Goal: Transaction & Acquisition: Purchase product/service

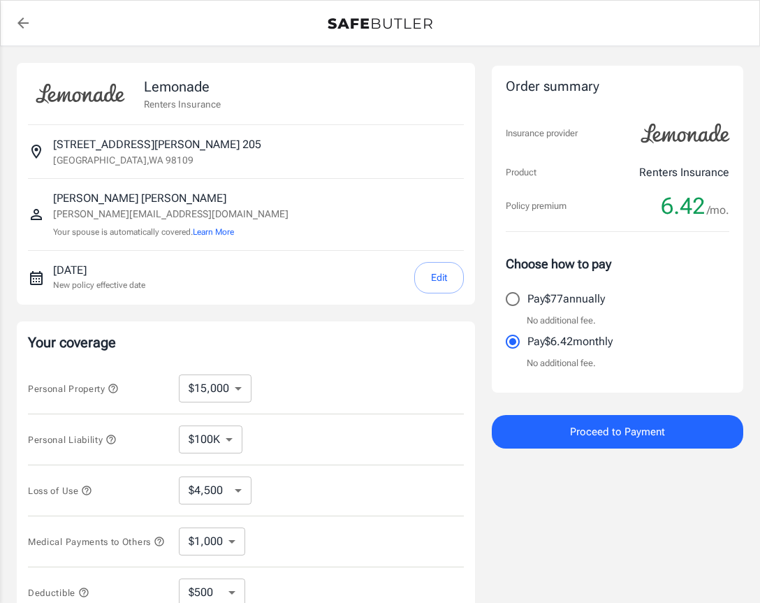
select select "15000"
select select "500"
click at [437, 275] on button "Edit" at bounding box center [439, 277] width 50 height 31
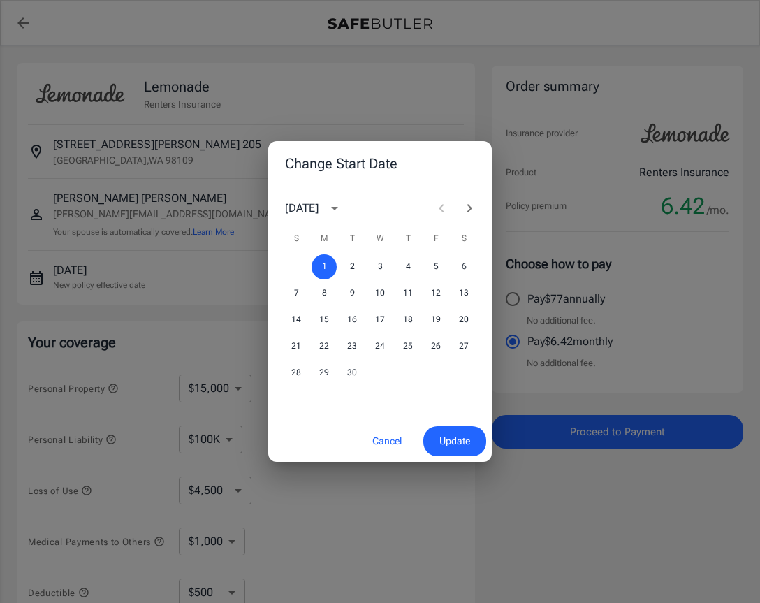
click at [395, 268] on div "1 2 3 4 5 6" at bounding box center [380, 266] width 224 height 25
click at [402, 269] on button "4" at bounding box center [407, 266] width 25 height 25
click at [472, 453] on button "Update" at bounding box center [454, 441] width 63 height 30
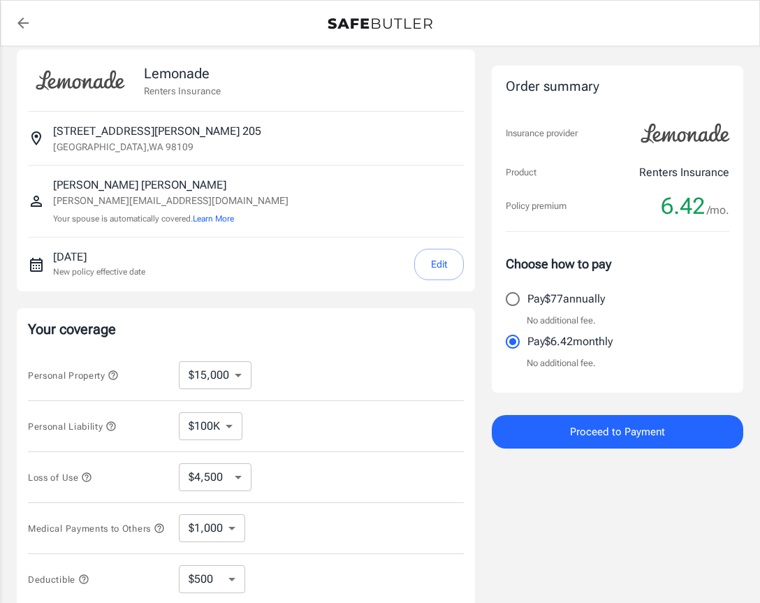
scroll to position [14, 0]
click at [228, 374] on select "$10,000 $15,000 $20,000 $25,000 $30,000 $40,000 $50,000 $100K $150K $200K $250K" at bounding box center [215, 374] width 73 height 28
click at [225, 356] on div "Personal Property $10,000 $15,000 $20,000 $25,000 $30,000 $40,000 $50,000 $100K…" at bounding box center [246, 374] width 436 height 51
click at [228, 364] on select "$10,000 $15,000 $20,000 $25,000 $30,000 $40,000 $50,000 $100K $150K $200K $250K" at bounding box center [215, 374] width 73 height 28
select select "10000"
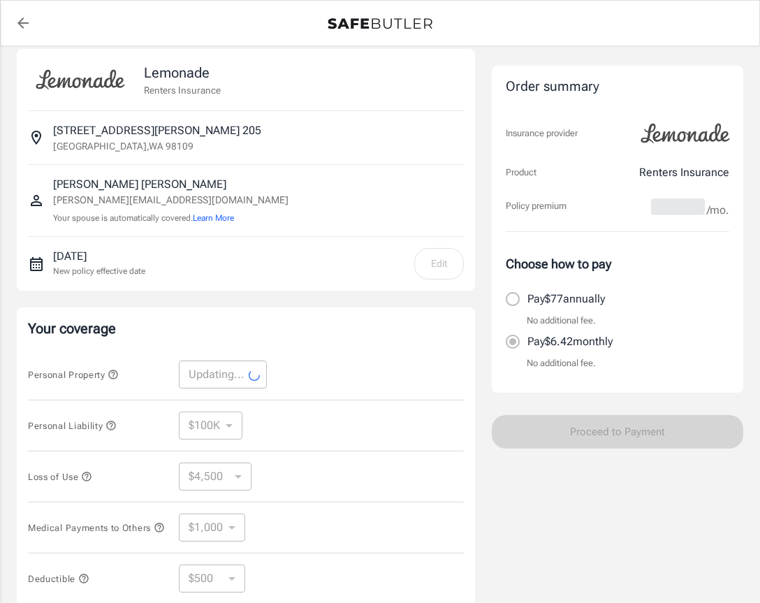
select select "10000"
select select "3000"
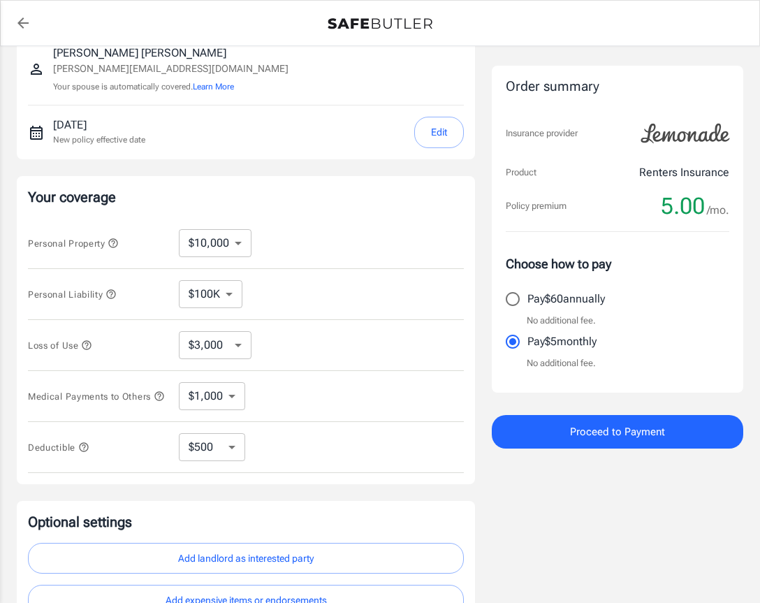
scroll to position [194, 0]
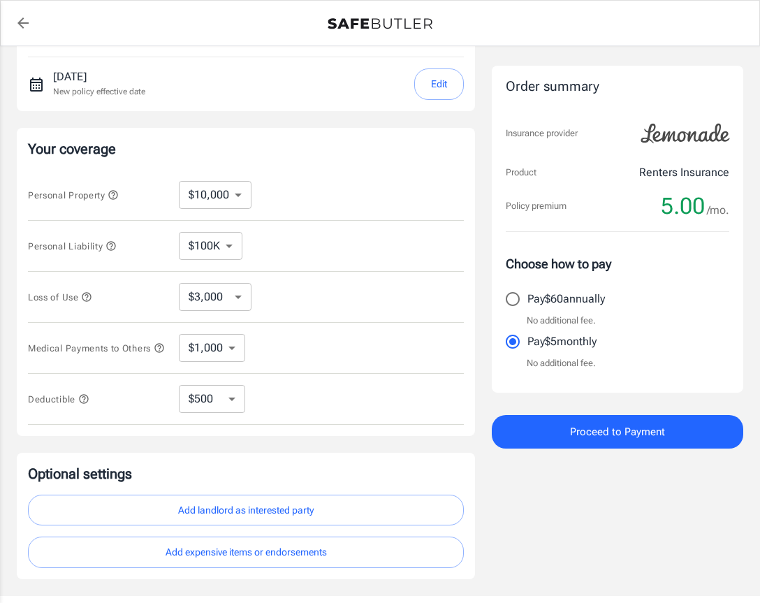
click at [226, 256] on select "$100K $200K $300K $400K $500K $1M" at bounding box center [211, 246] width 64 height 28
select select "300000"
click at [233, 252] on select "$100K $200K $300K $400K $500K $1M" at bounding box center [211, 246] width 64 height 28
select select "100000"
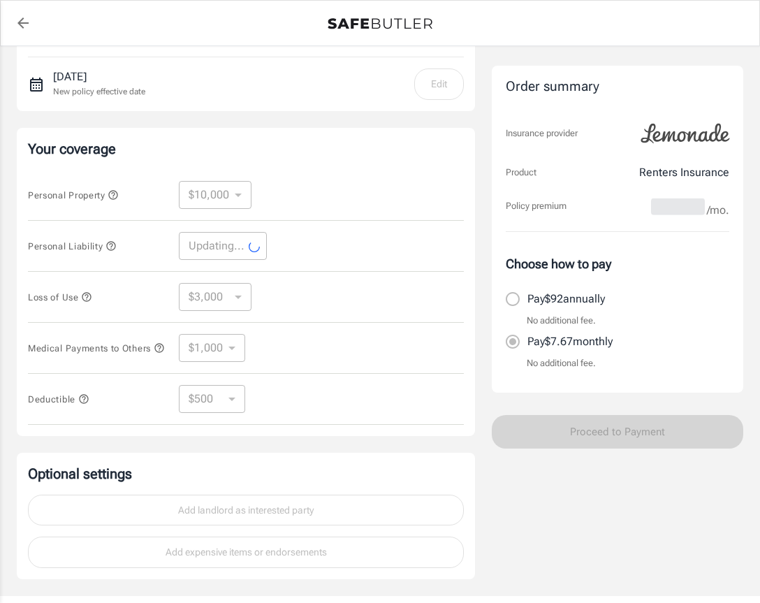
select select "100000"
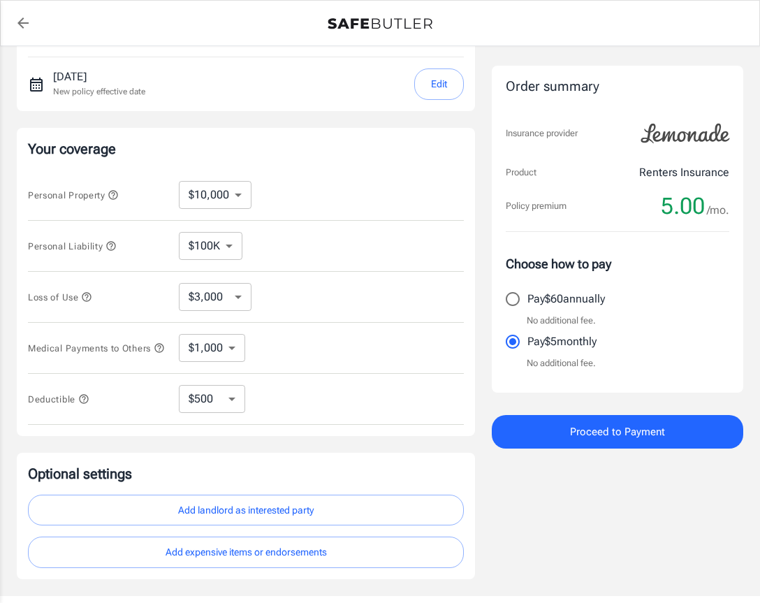
click at [227, 309] on select "$3,000 $6,000 $12,000 $21,000 $36,000 $60,000 $96,000 $153K $198K" at bounding box center [215, 297] width 73 height 28
click at [230, 355] on select "$1,000 $2,000 $3,000 $4,000 $5,000" at bounding box center [212, 348] width 66 height 28
click at [231, 404] on select "$250 $500 $1,000 $2,500" at bounding box center [212, 399] width 66 height 28
click at [85, 404] on icon "button" at bounding box center [83, 398] width 11 height 11
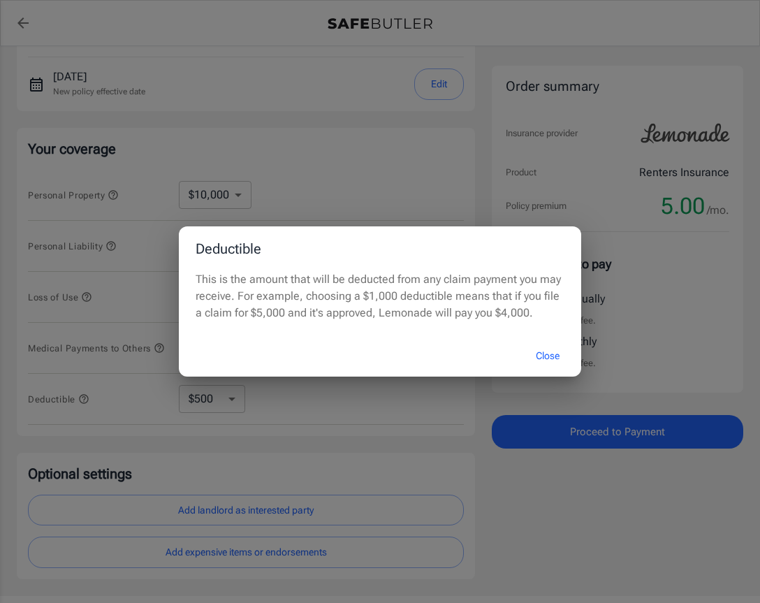
click at [557, 371] on button "Close" at bounding box center [548, 356] width 56 height 30
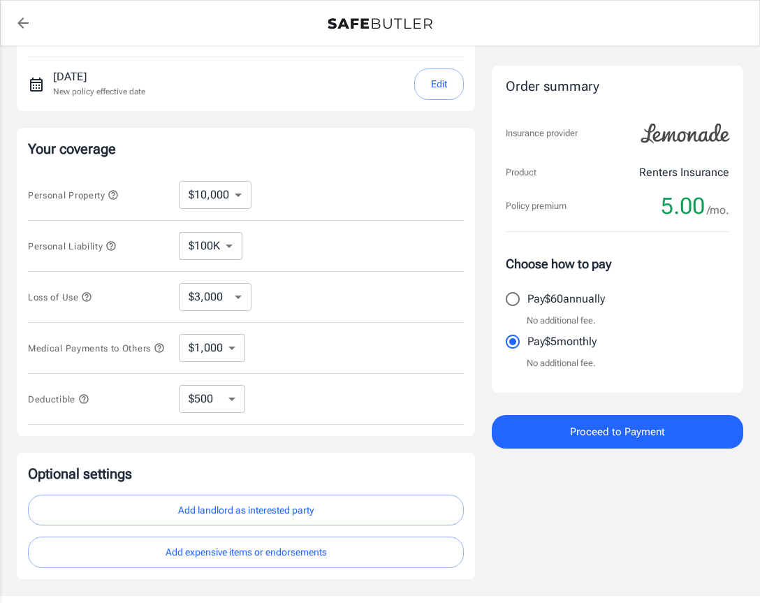
click at [220, 400] on select "$250 $500 $1,000 $2,500" at bounding box center [212, 399] width 66 height 28
select select "2500"
click at [247, 425] on div "Deductible $250 $500 $1,000 $2,500 ​" at bounding box center [246, 399] width 436 height 51
click at [228, 404] on select "$250 $500 $1,000 $2,500" at bounding box center [212, 399] width 66 height 28
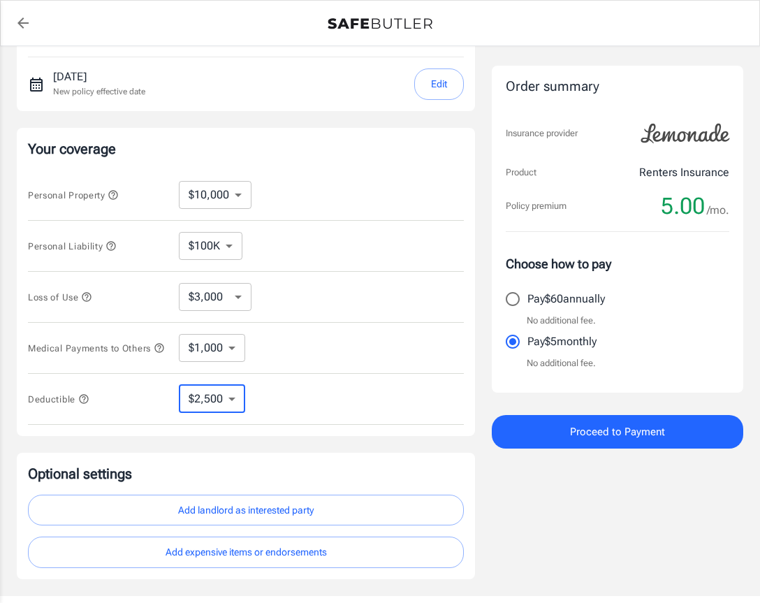
select select "500"
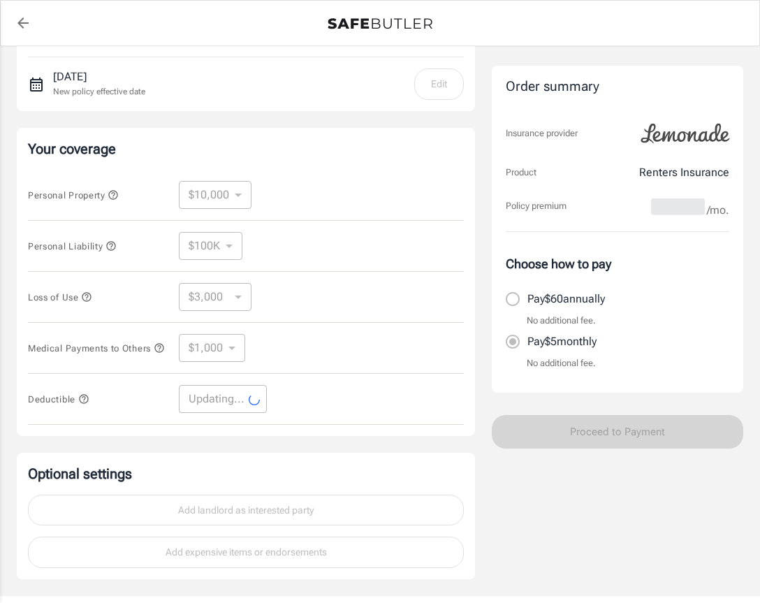
select select "500"
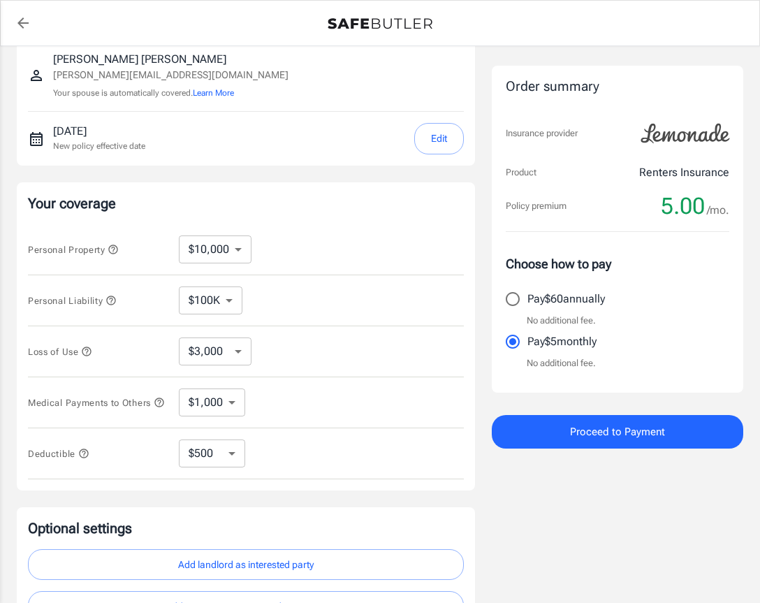
scroll to position [142, 0]
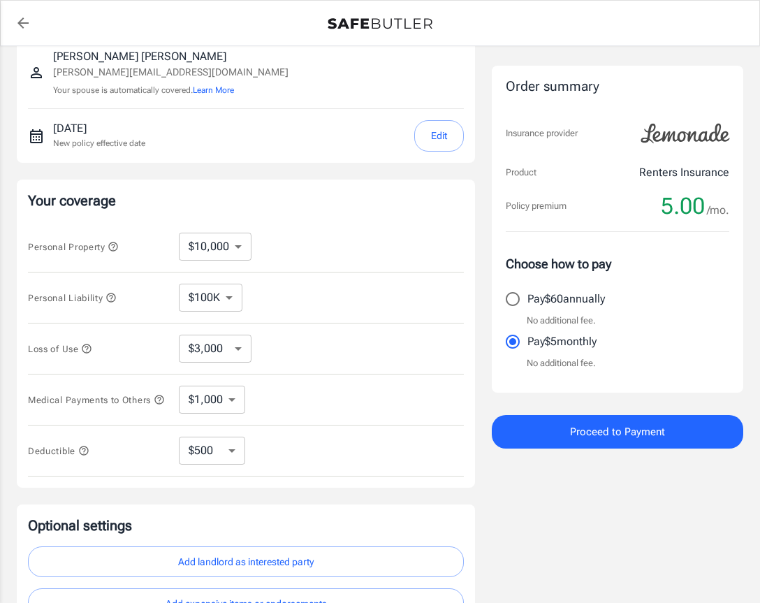
click at [725, 431] on button "Proceed to Payment" at bounding box center [618, 432] width 252 height 34
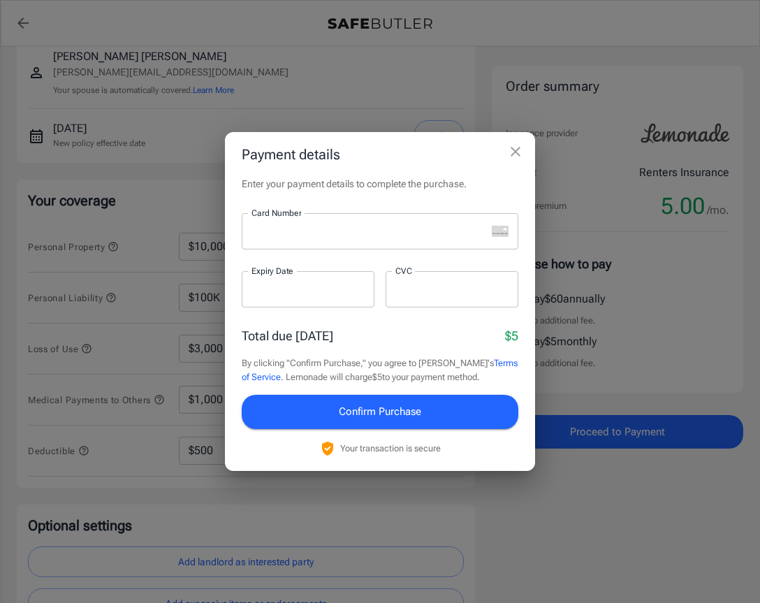
click at [411, 238] on div at bounding box center [364, 231] width 245 height 36
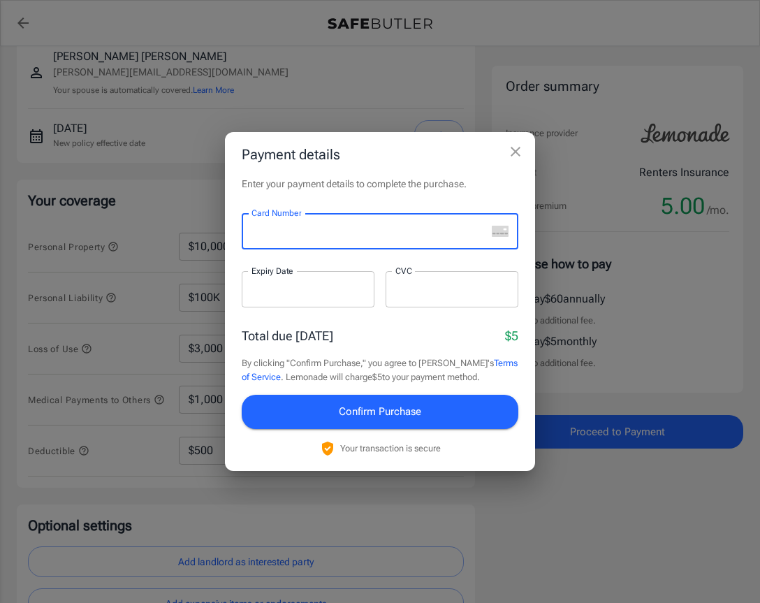
scroll to position [141, 0]
click at [351, 307] on div at bounding box center [308, 289] width 133 height 36
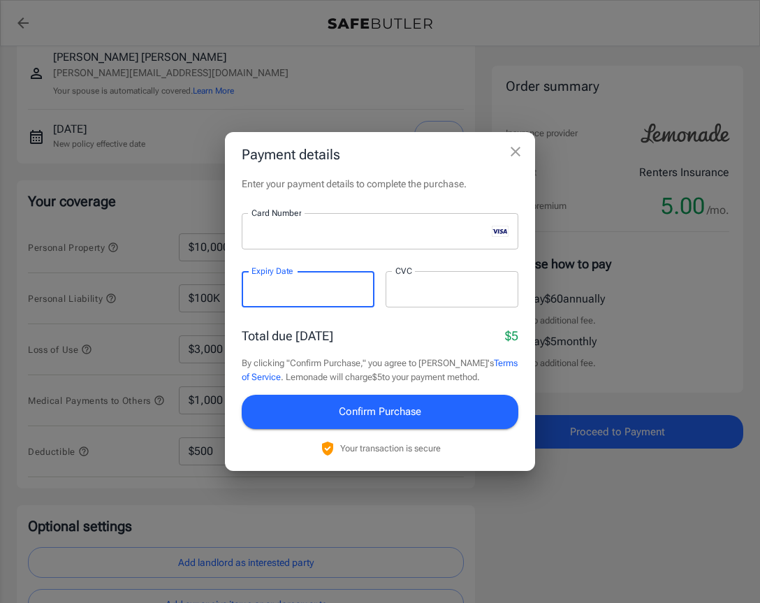
scroll to position [142, 0]
drag, startPoint x: 341, startPoint y: 321, endPoint x: 269, endPoint y: 321, distance: 72.0
click at [341, 307] on div at bounding box center [308, 289] width 133 height 36
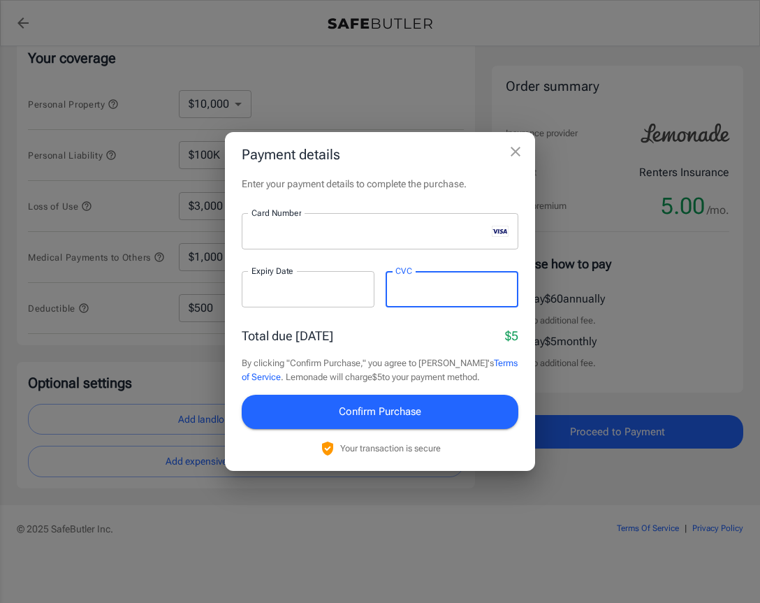
scroll to position [289, 0]
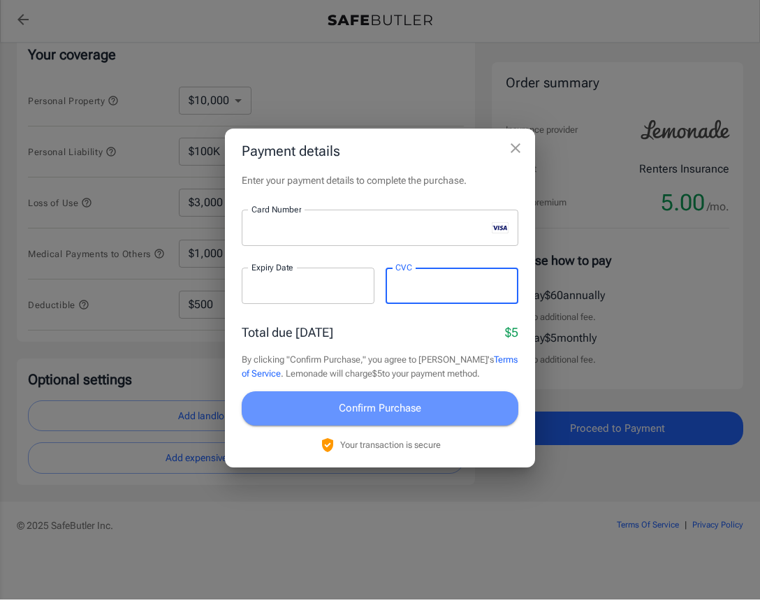
click at [347, 409] on span "Confirm Purchase" at bounding box center [380, 411] width 82 height 18
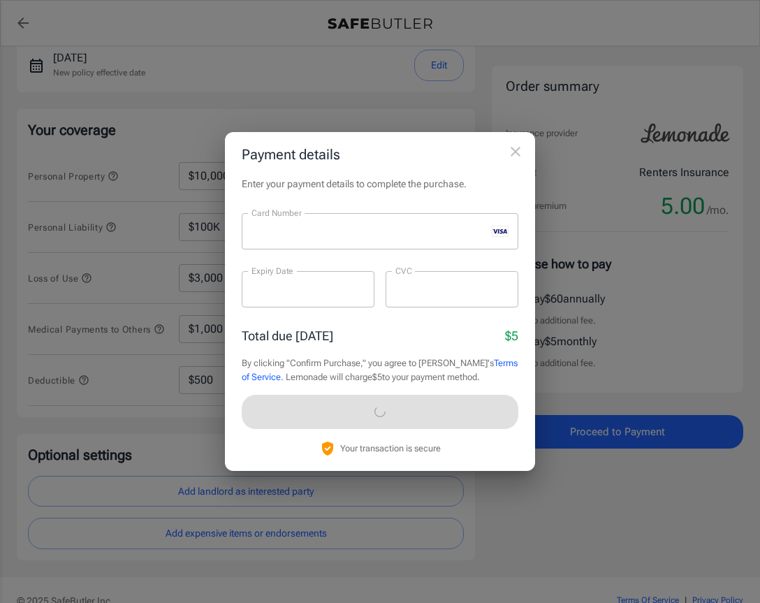
scroll to position [215, 0]
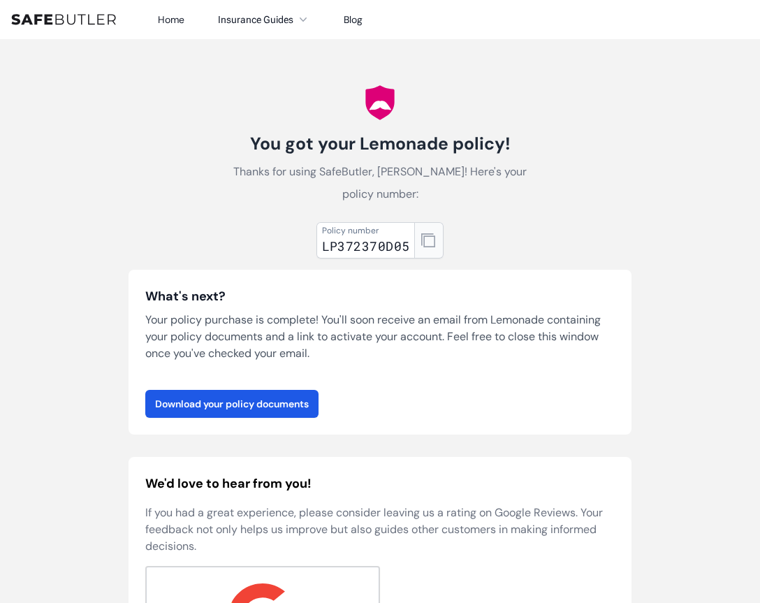
click at [430, 240] on icon "button" at bounding box center [428, 240] width 14 height 14
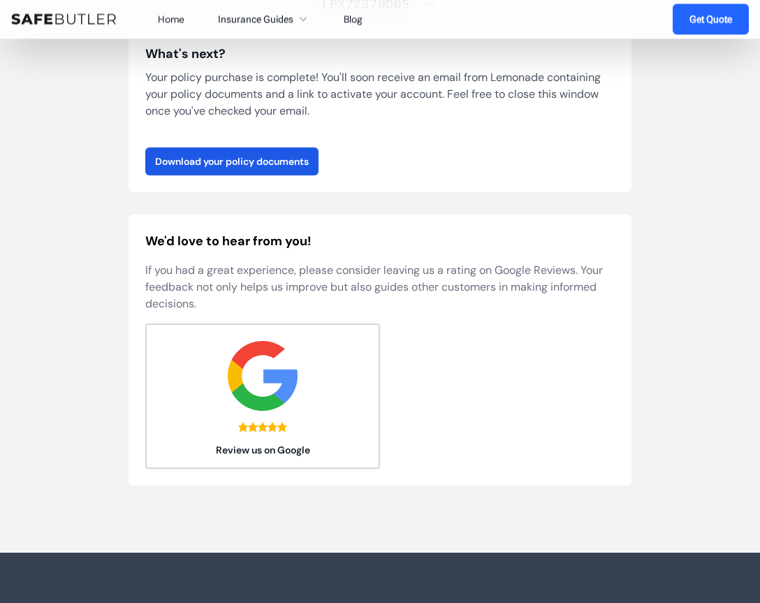
scroll to position [242, 0]
click at [214, 173] on link "Download your policy documents" at bounding box center [231, 161] width 173 height 28
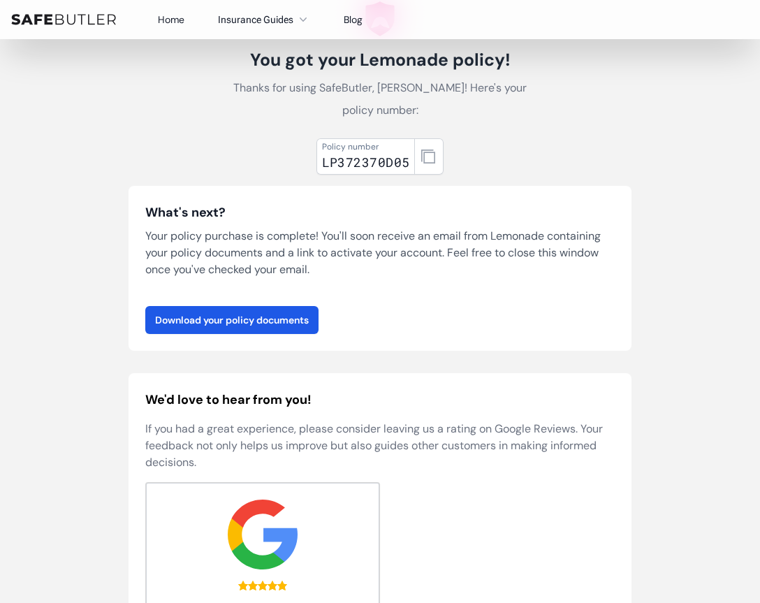
scroll to position [0, 0]
